Goal: Task Accomplishment & Management: Use online tool/utility

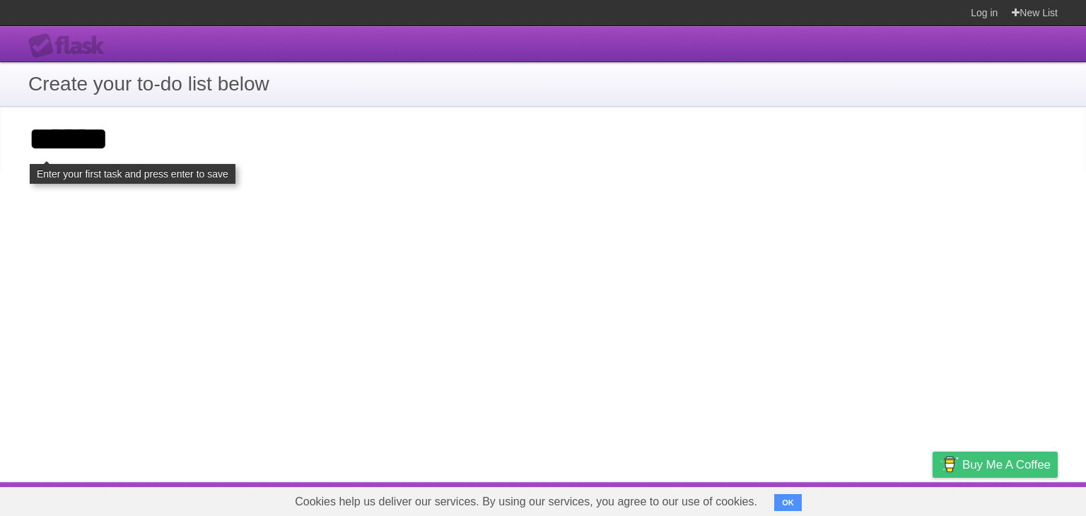
type input "******"
click at [987, 476] on span "Buy me a coffee" at bounding box center [1006, 464] width 88 height 25
click at [982, 470] on span "Buy me a coffee" at bounding box center [1006, 464] width 88 height 25
